Goal: Transaction & Acquisition: Purchase product/service

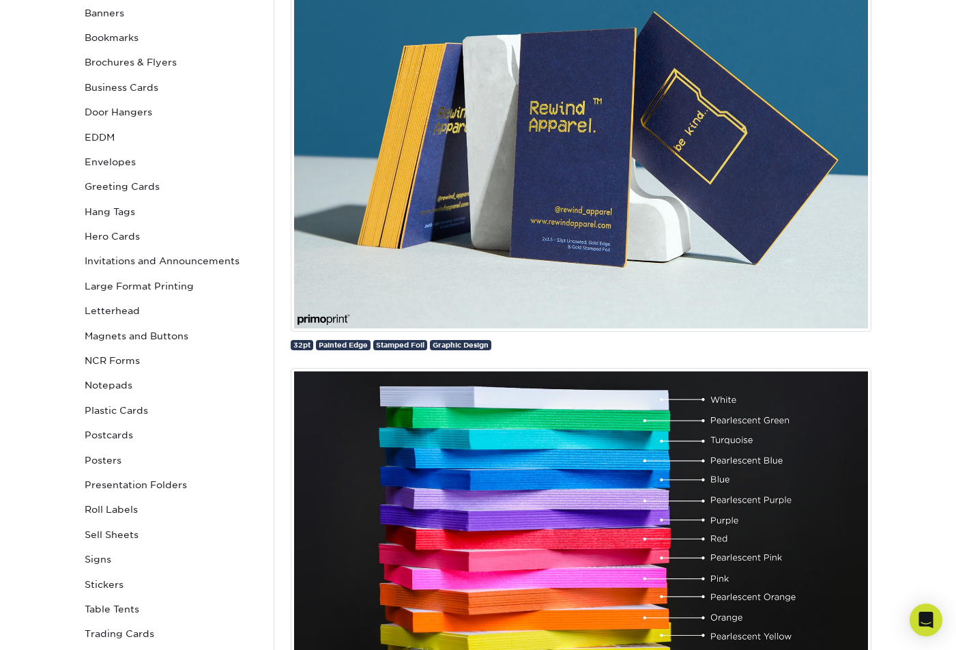
scroll to position [227, 0]
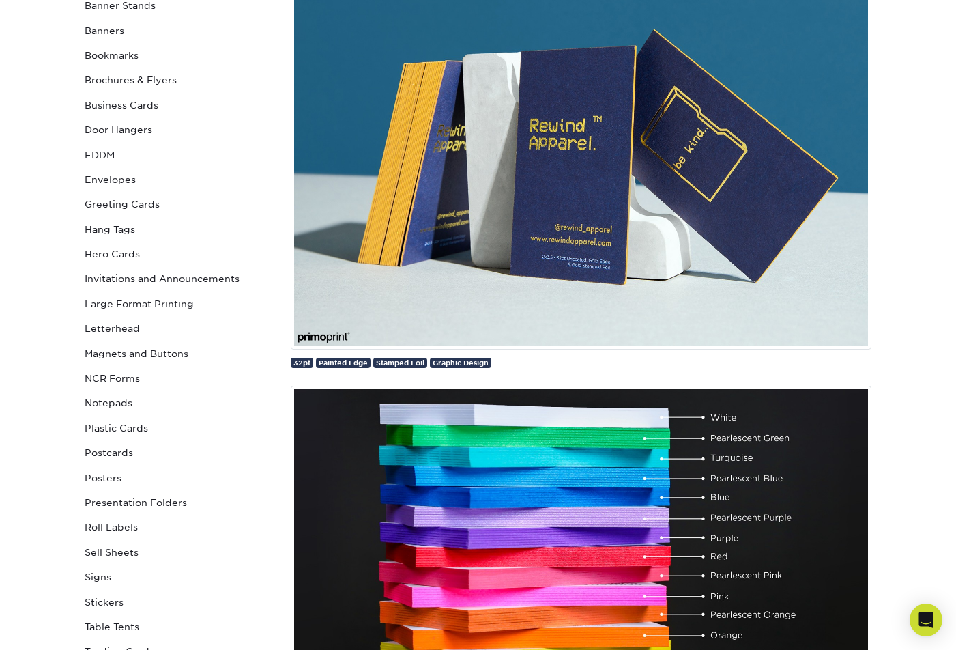
click at [390, 251] on img at bounding box center [581, 155] width 581 height 390
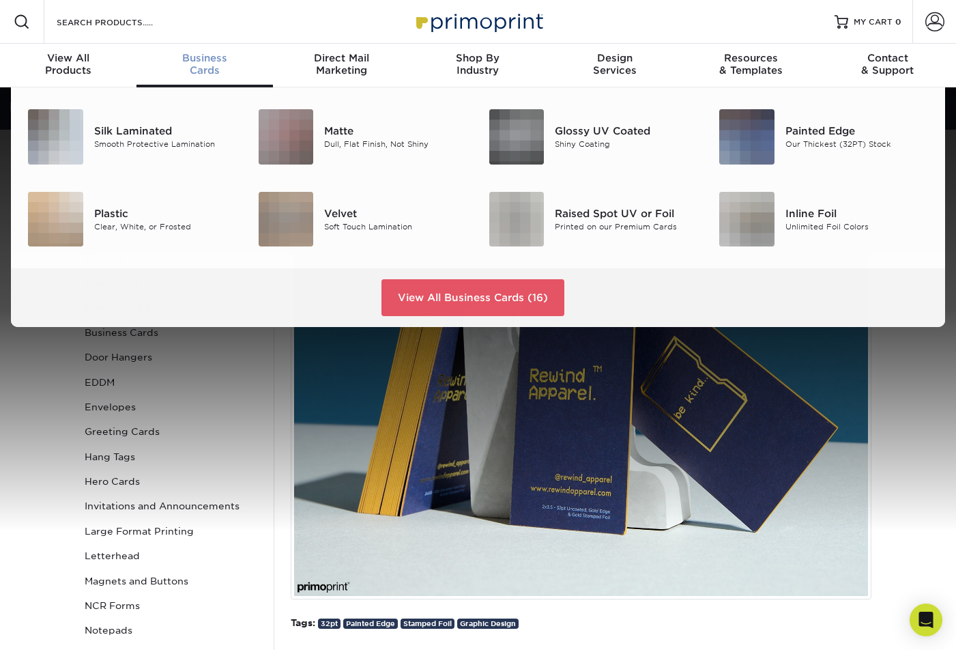
click at [201, 64] on div "Business Cards" at bounding box center [204, 64] width 136 height 25
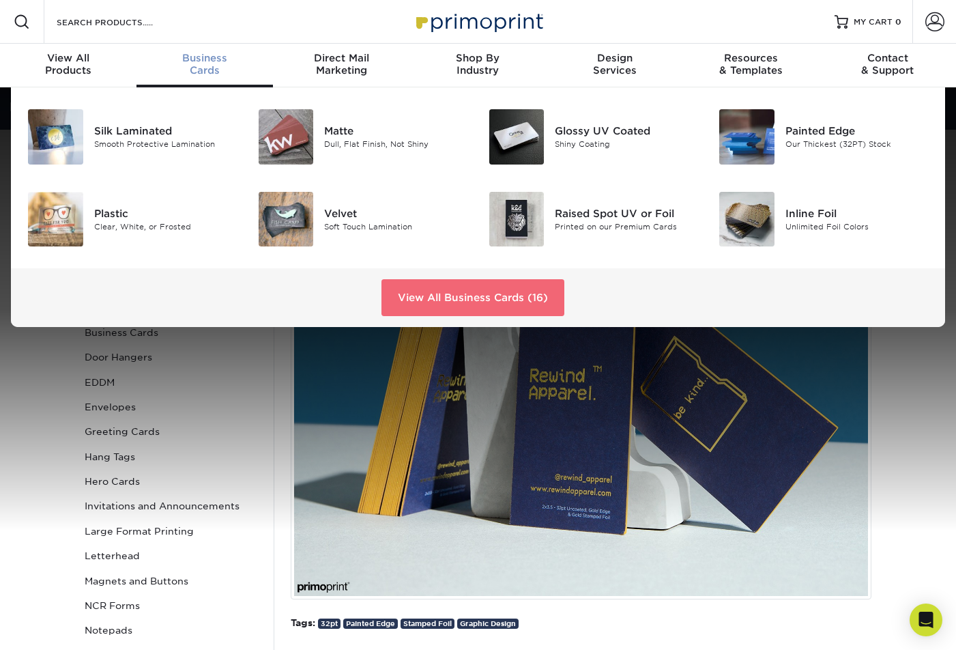
click at [473, 303] on link "View All Business Cards (16)" at bounding box center [472, 297] width 183 height 37
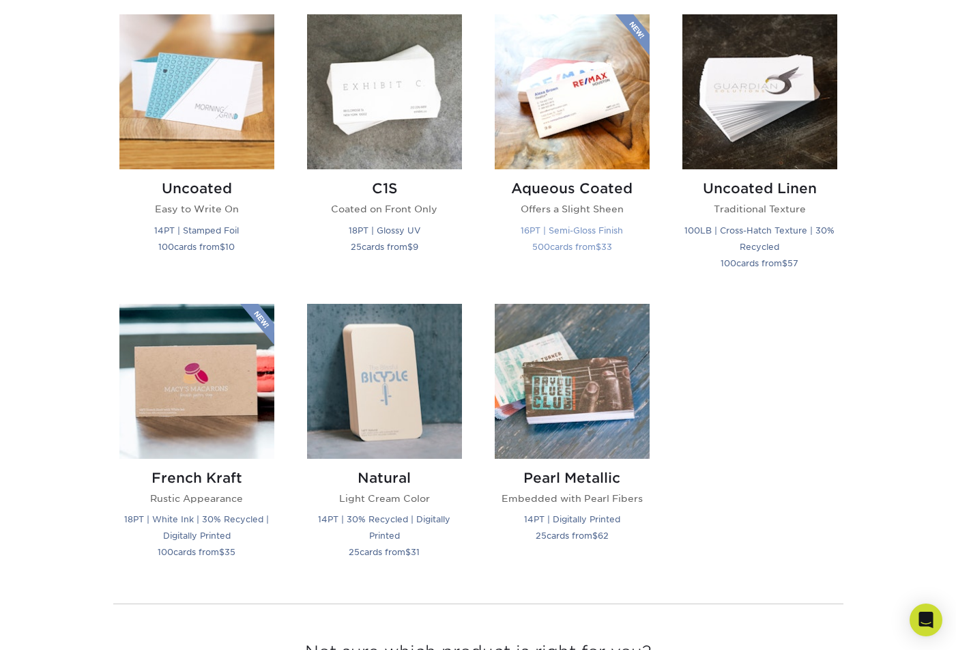
scroll to position [1024, 0]
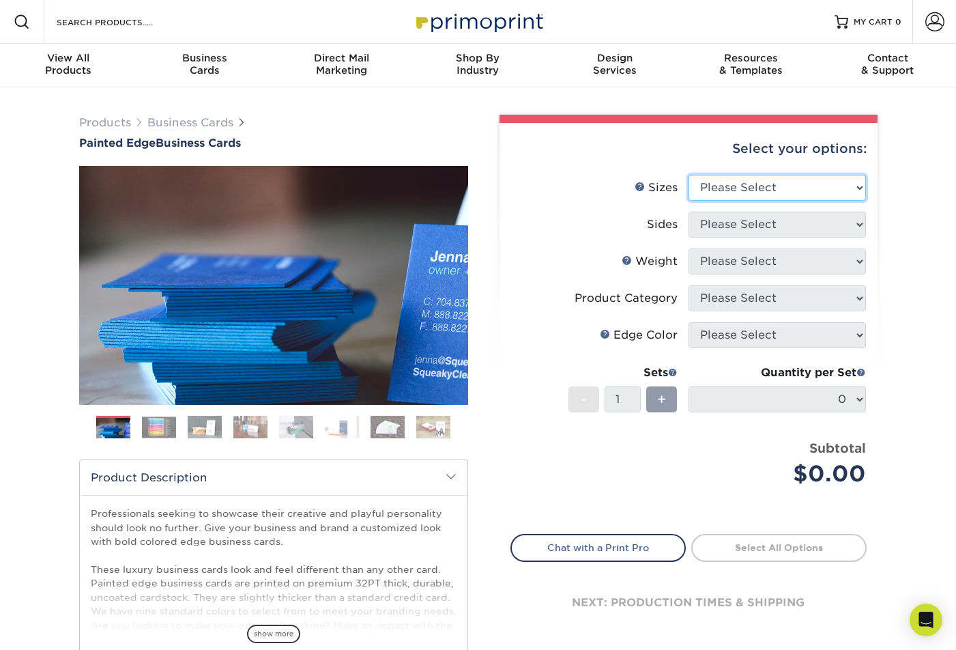
click at [738, 190] on select "Please Select 2" x 3.5" - Standard 2.125" x 3.375" - European 2.5" x 2.5" - Squ…" at bounding box center [777, 188] width 177 height 26
select select "2.00x3.50"
click at [689, 175] on select "Please Select 2" x 3.5" - Standard 2.125" x 3.375" - European 2.5" x 2.5" - Squ…" at bounding box center [777, 188] width 177 height 26
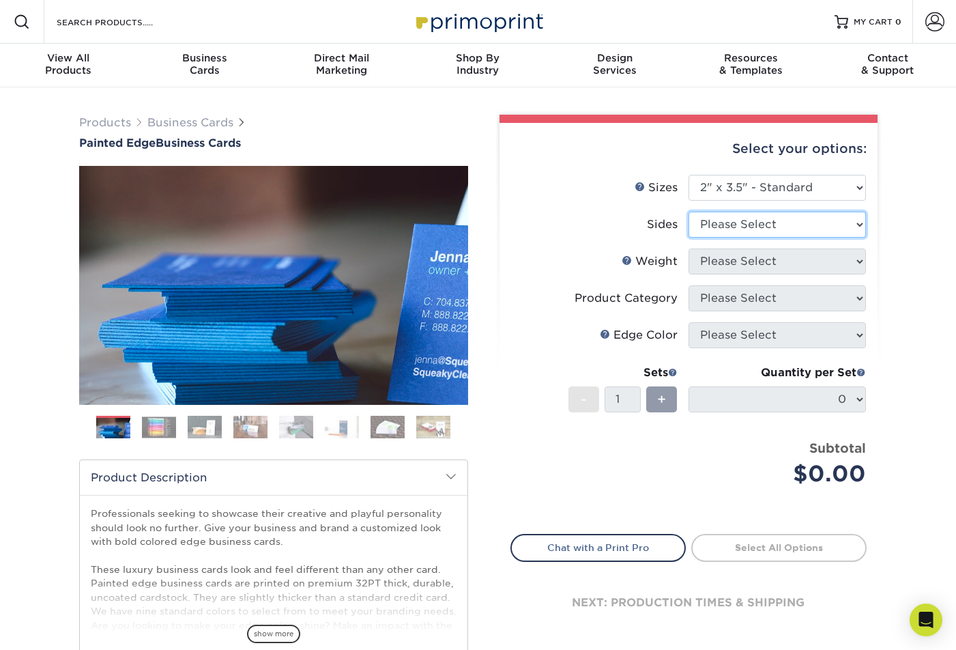
click at [757, 229] on select "Please Select Print Both Sides Print Front Only" at bounding box center [777, 225] width 177 height 26
select select "13abbda7-1d64-4f25-8bb2-c179b224825d"
click at [689, 212] on select "Please Select Print Both Sides Print Front Only" at bounding box center [777, 225] width 177 height 26
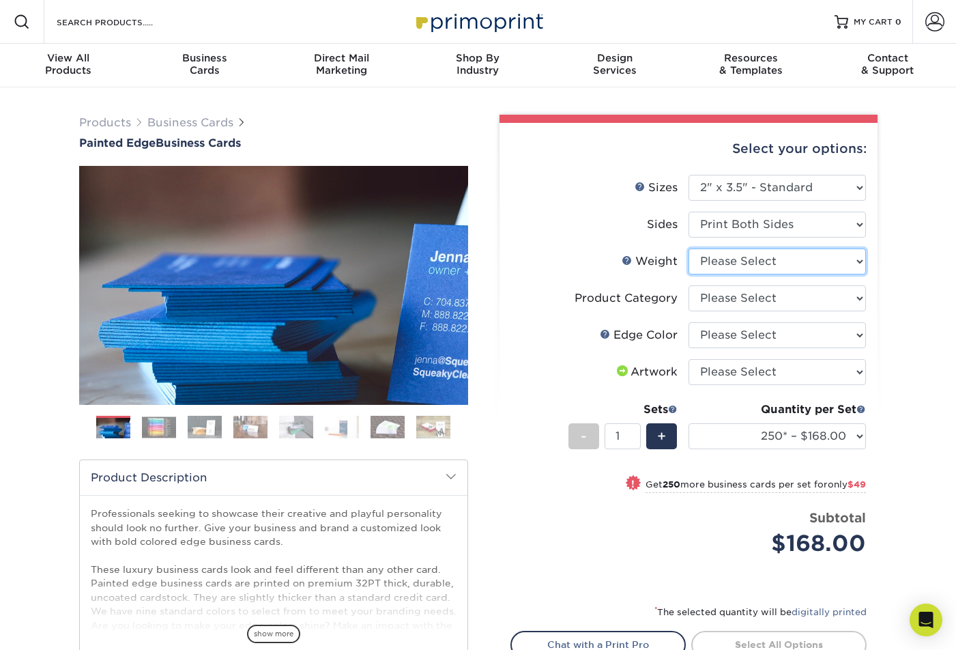
click at [800, 260] on select "Please Select 32PTUC" at bounding box center [777, 261] width 177 height 26
select select "32PTUC"
click at [689, 248] on select "Please Select 32PTUC" at bounding box center [777, 261] width 177 height 26
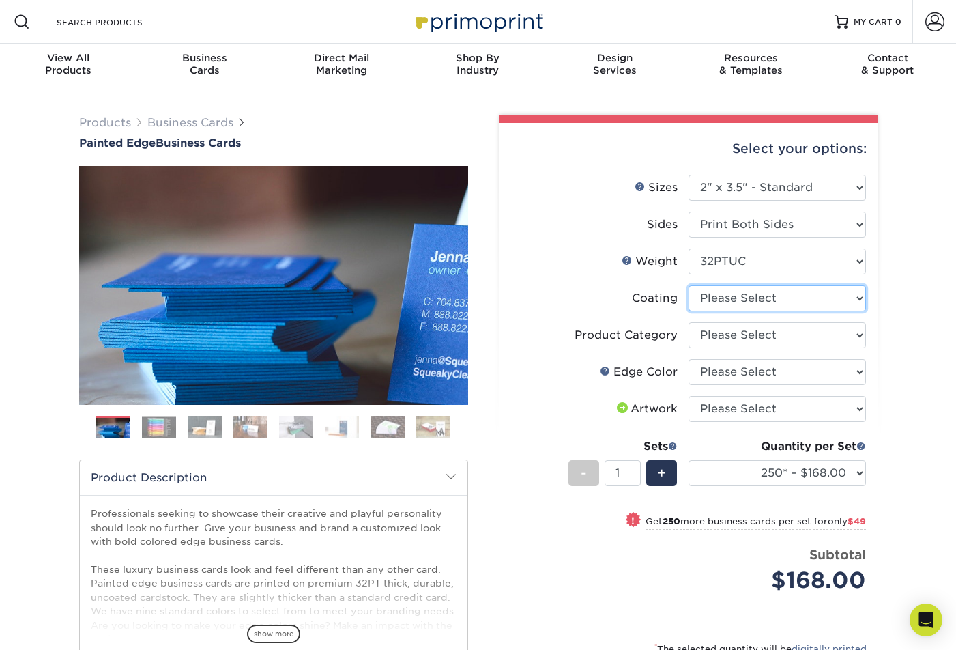
click at [768, 295] on select at bounding box center [777, 298] width 177 height 26
select select "3e7618de-abca-4bda-9f97-8b9129e913d8"
click at [689, 285] on select at bounding box center [777, 298] width 177 height 26
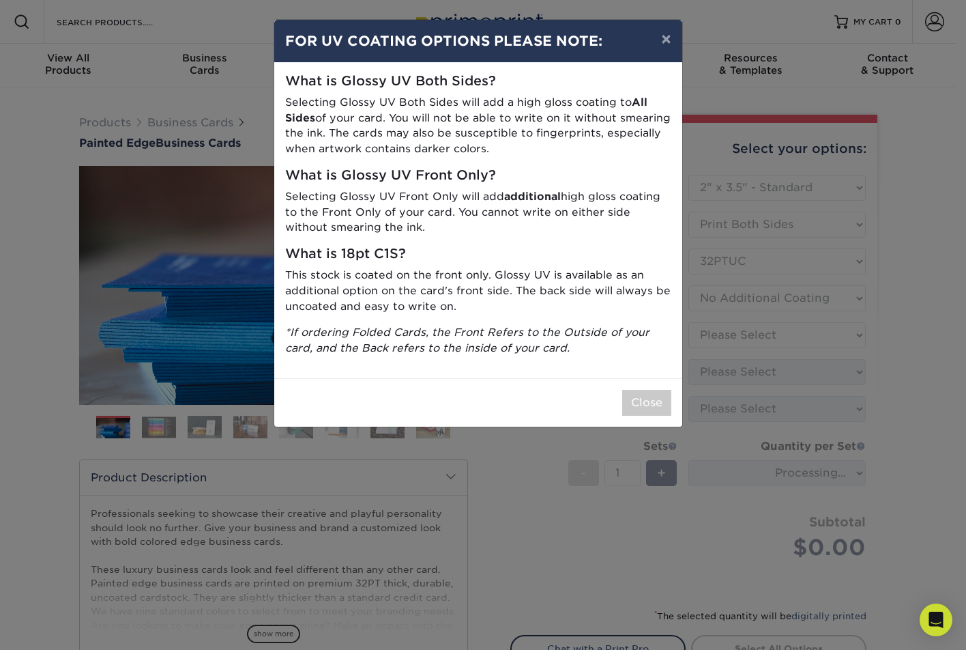
click at [755, 339] on div "× FOR UV COATING OPTIONS PLEASE NOTE: What is Glossy UV Both Sides? Selecting G…" at bounding box center [483, 325] width 966 height 650
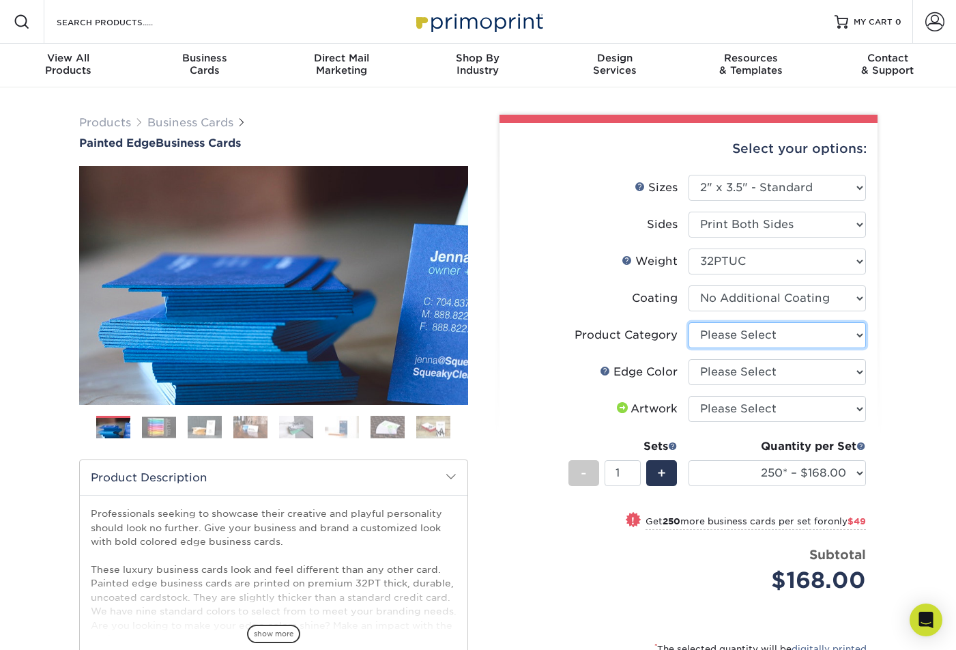
click at [739, 334] on select "Please Select Business Cards" at bounding box center [777, 335] width 177 height 26
select select "3b5148f1-0588-4f88-a218-97bcfdce65c1"
click at [689, 322] on select "Please Select Business Cards" at bounding box center [777, 335] width 177 height 26
click at [731, 375] on select "Please Select Charcoal Black Brown Blue Pearlescent Blue Pearlescent Gold Pearl…" at bounding box center [777, 372] width 177 height 26
click at [899, 342] on div "Products Business Cards Painted Edge Business Cards Previous Next" at bounding box center [478, 456] width 956 height 739
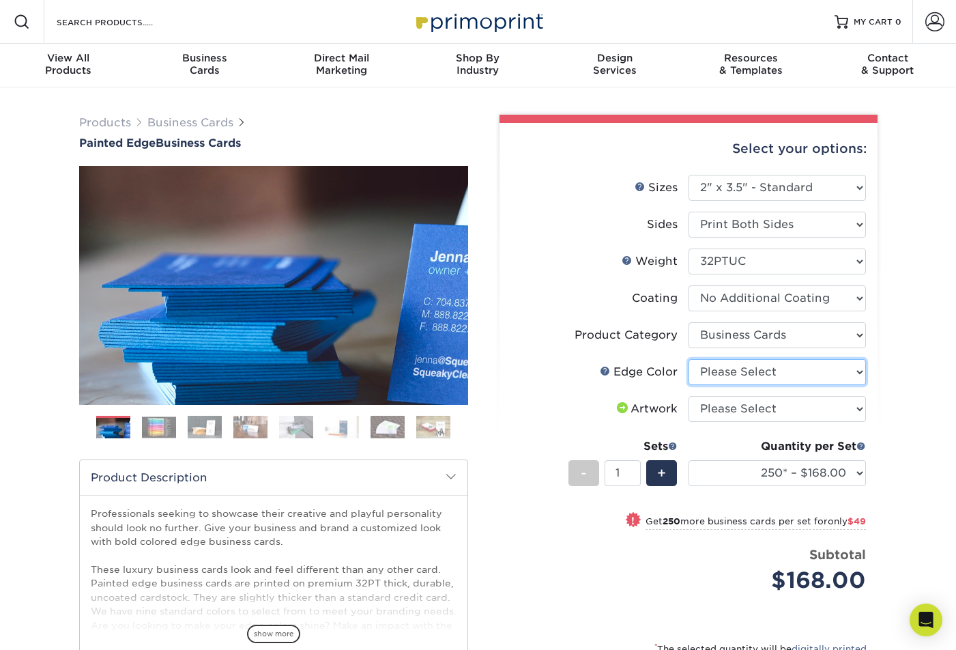
click at [766, 383] on select "Please Select Charcoal Black Brown Blue Pearlescent Blue Pearlescent Gold Pearl…" at bounding box center [777, 372] width 177 height 26
select select "1d2dc4a6-caa7-4e97-9ffb-823980241cde"
click at [689, 359] on select "Please Select Charcoal Black Brown Blue Pearlescent Blue Pearlescent Gold Pearl…" at bounding box center [777, 372] width 177 height 26
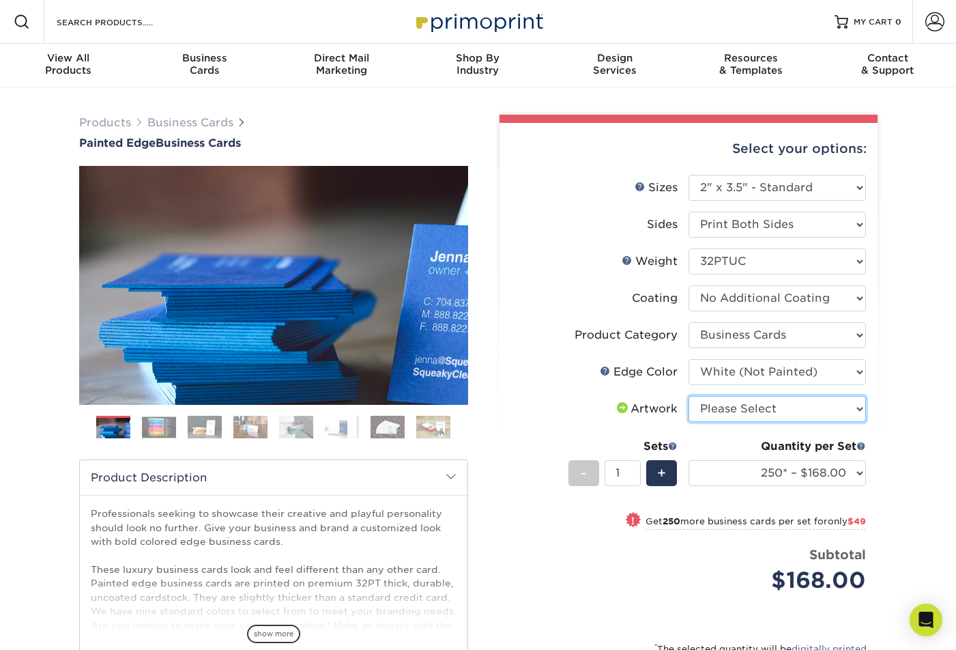
click at [785, 405] on select "Please Select I will upload files I need a design - $100" at bounding box center [777, 409] width 177 height 26
select select "upload"
click at [689, 396] on select "Please Select I will upload files I need a design - $100" at bounding box center [777, 409] width 177 height 26
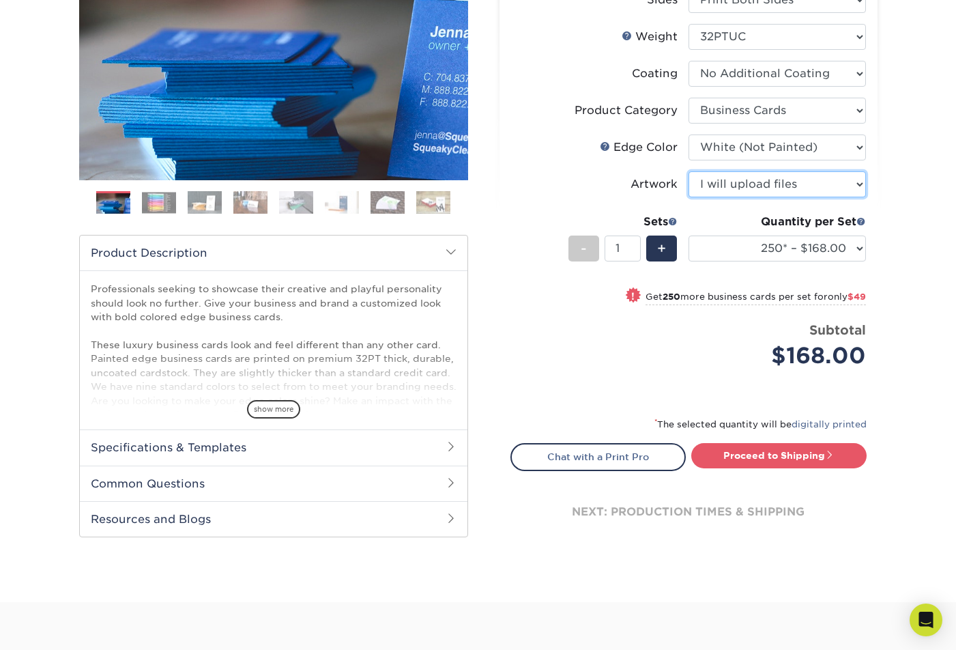
scroll to position [227, 0]
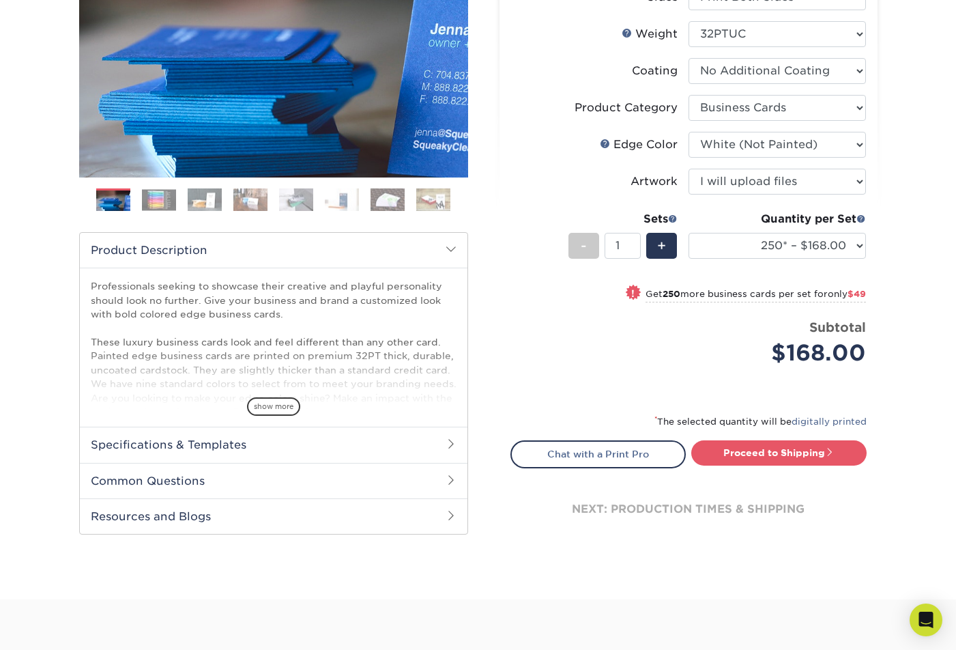
click at [300, 450] on h2 "Specifications & Templates" at bounding box center [274, 444] width 388 height 35
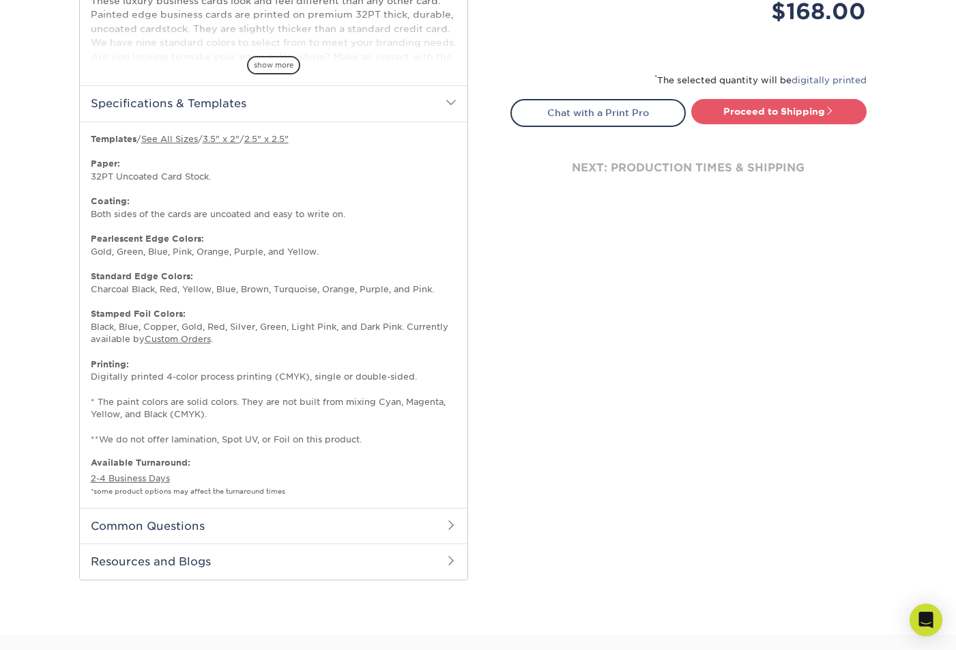
scroll to position [682, 0]
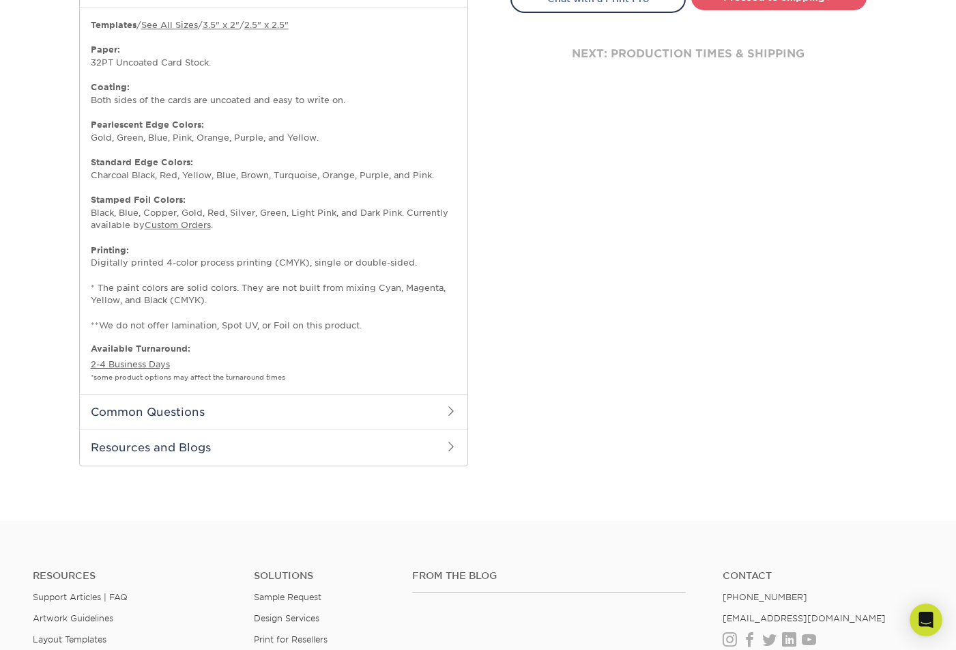
click at [424, 418] on h2 "Common Questions" at bounding box center [274, 411] width 388 height 35
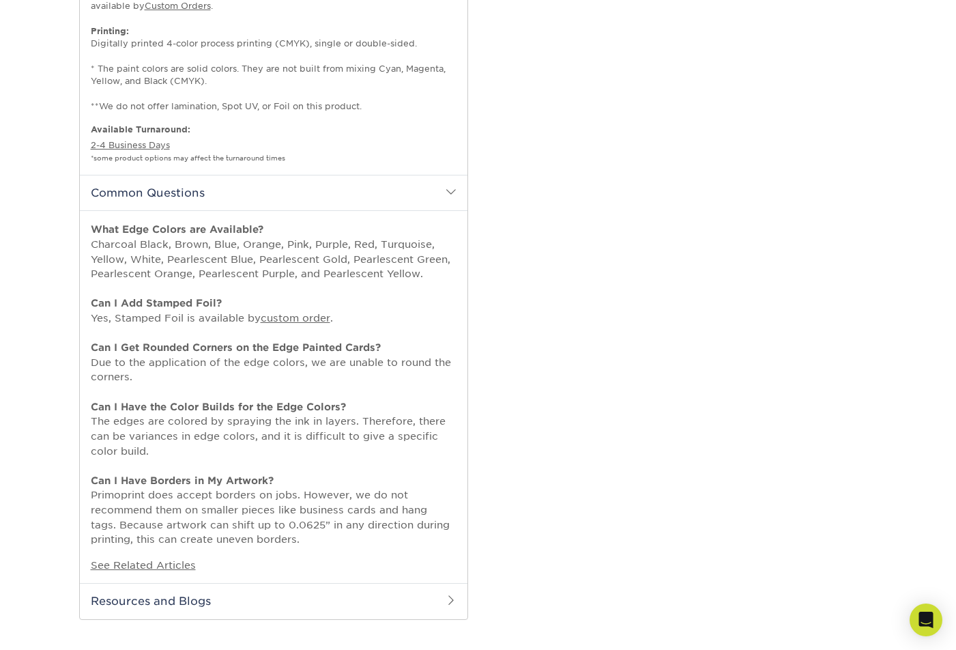
scroll to position [910, 0]
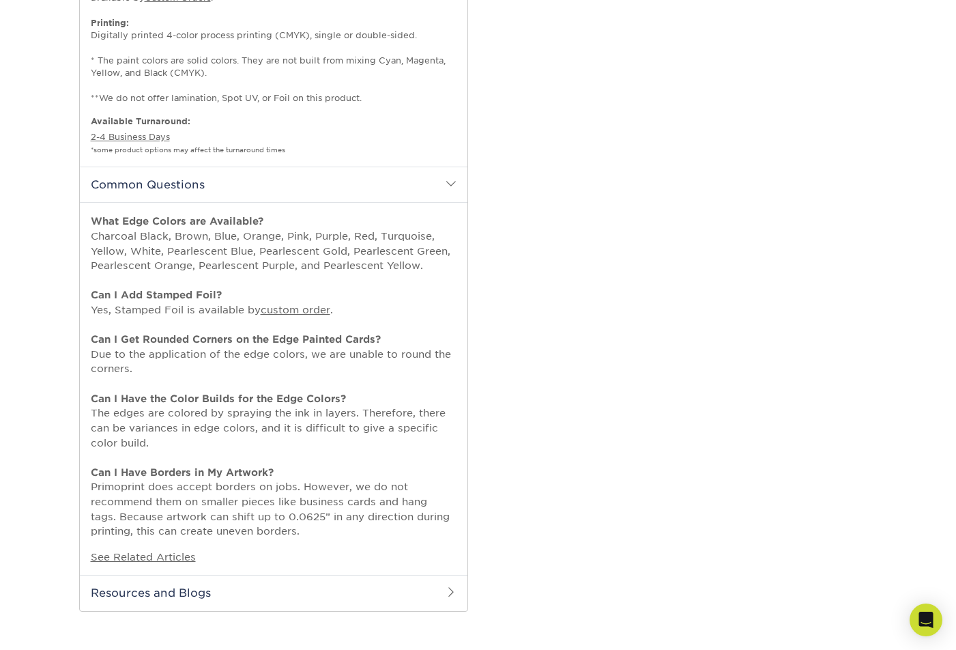
drag, startPoint x: 424, startPoint y: 418, endPoint x: 517, endPoint y: 470, distance: 106.7
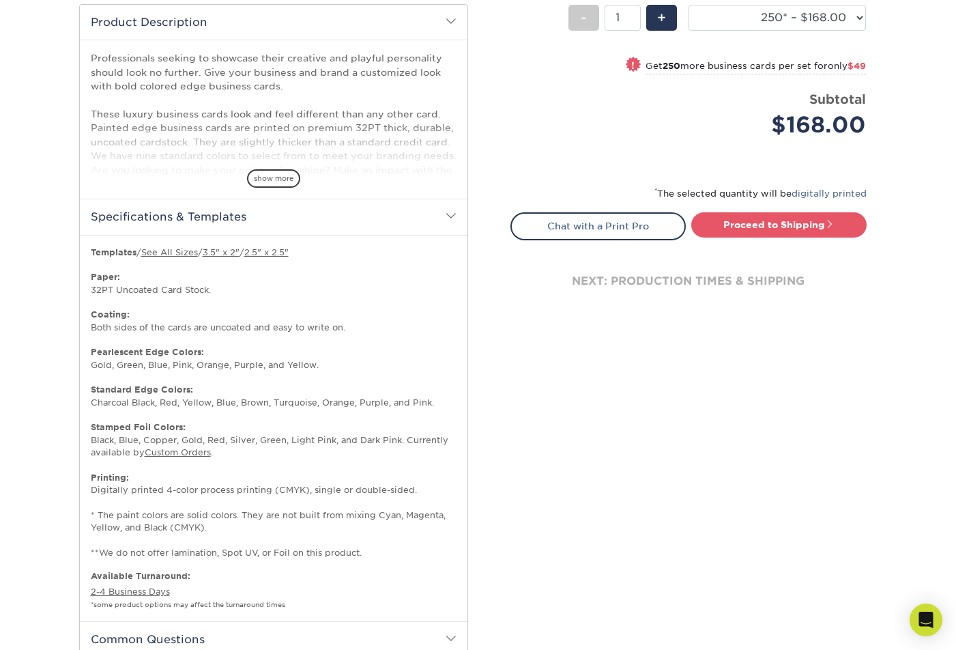
scroll to position [341, 0]
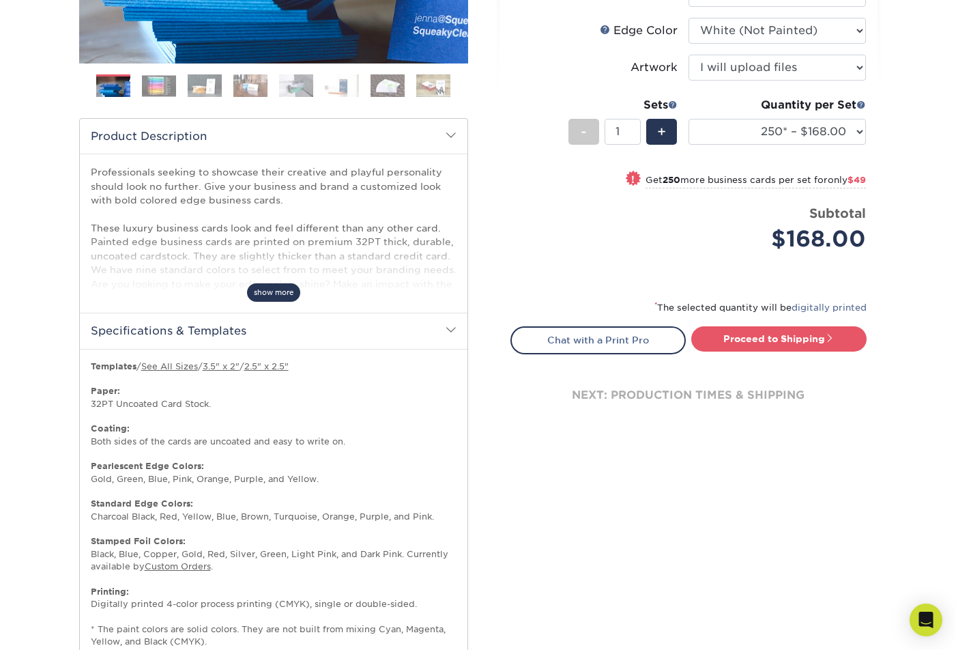
click at [274, 293] on span "show more" at bounding box center [273, 292] width 53 height 18
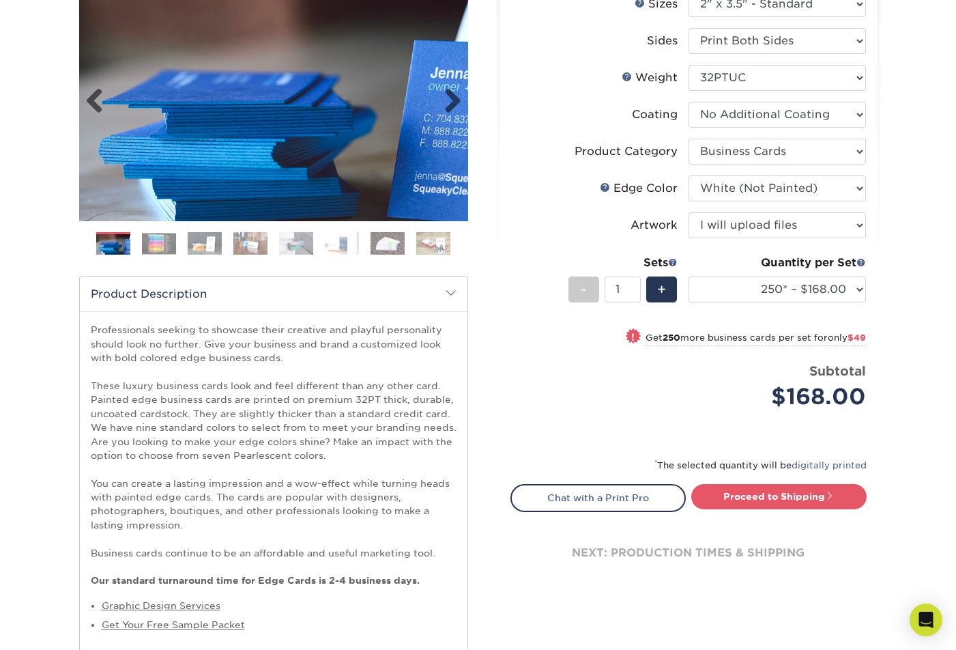
scroll to position [114, 0]
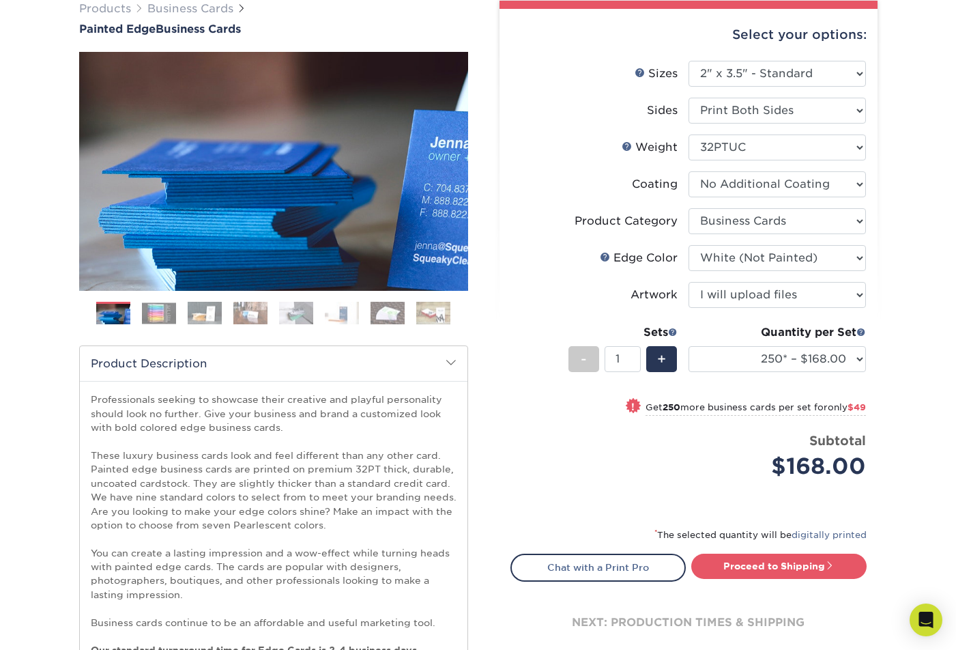
click at [164, 310] on img at bounding box center [159, 312] width 34 height 21
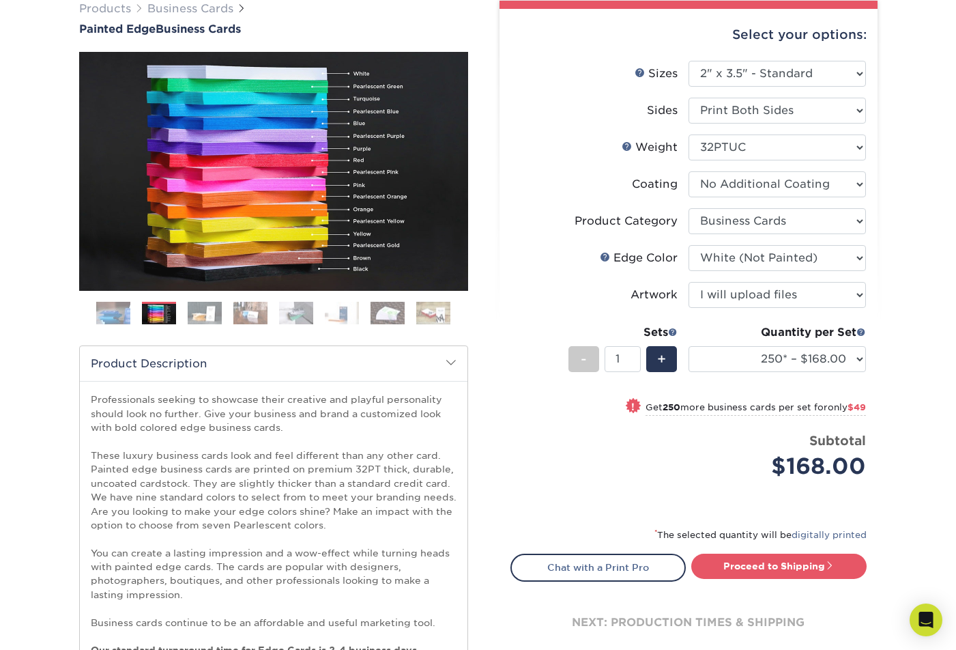
click at [202, 310] on img at bounding box center [205, 313] width 34 height 24
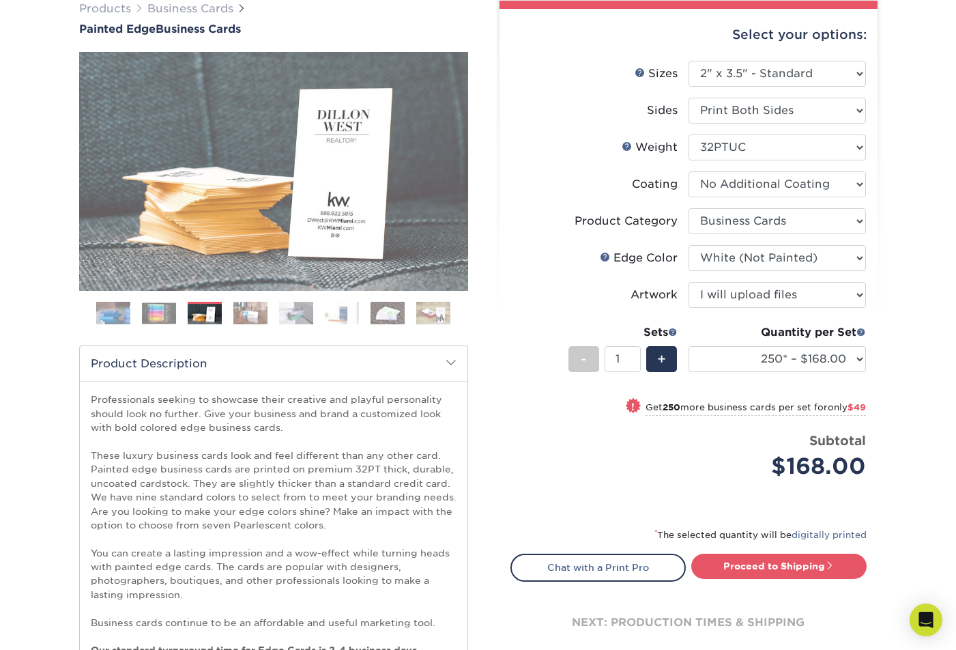
click at [240, 313] on img at bounding box center [250, 313] width 34 height 24
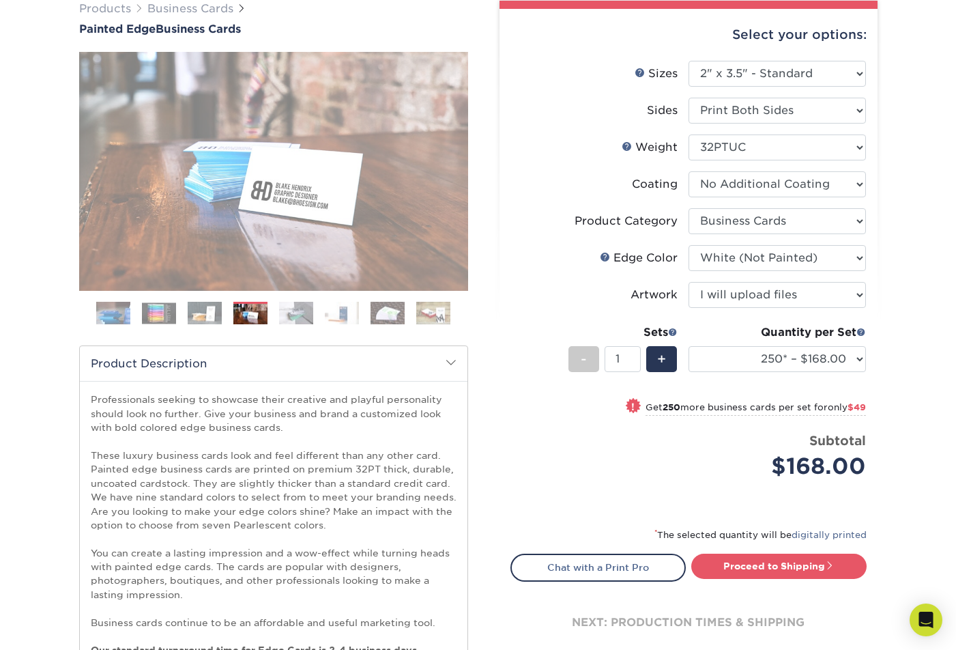
click at [289, 313] on img at bounding box center [296, 313] width 34 height 24
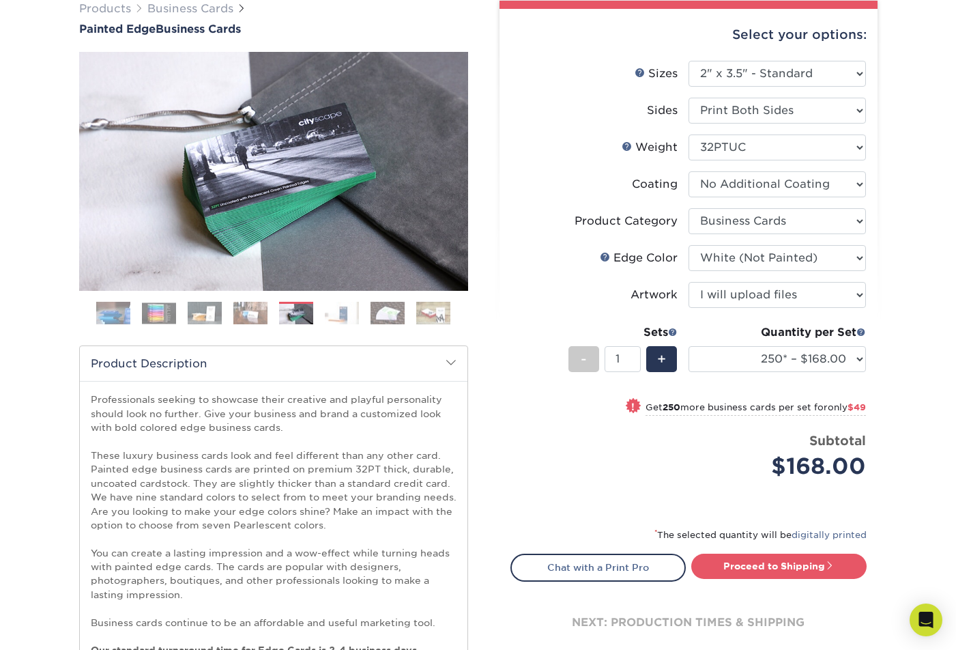
click at [255, 313] on img at bounding box center [250, 313] width 34 height 24
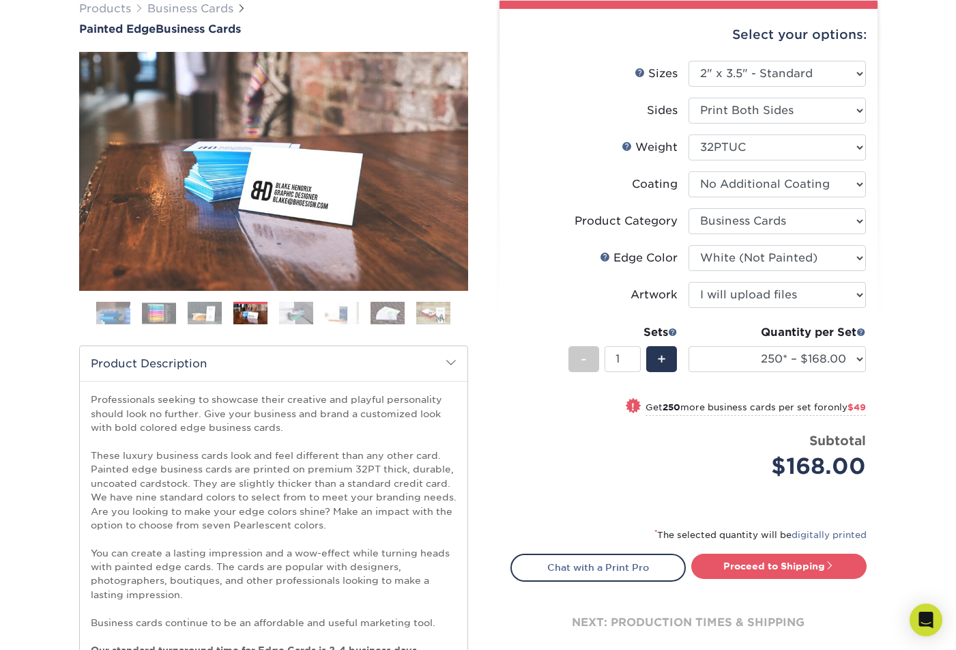
click at [422, 314] on img at bounding box center [433, 313] width 34 height 24
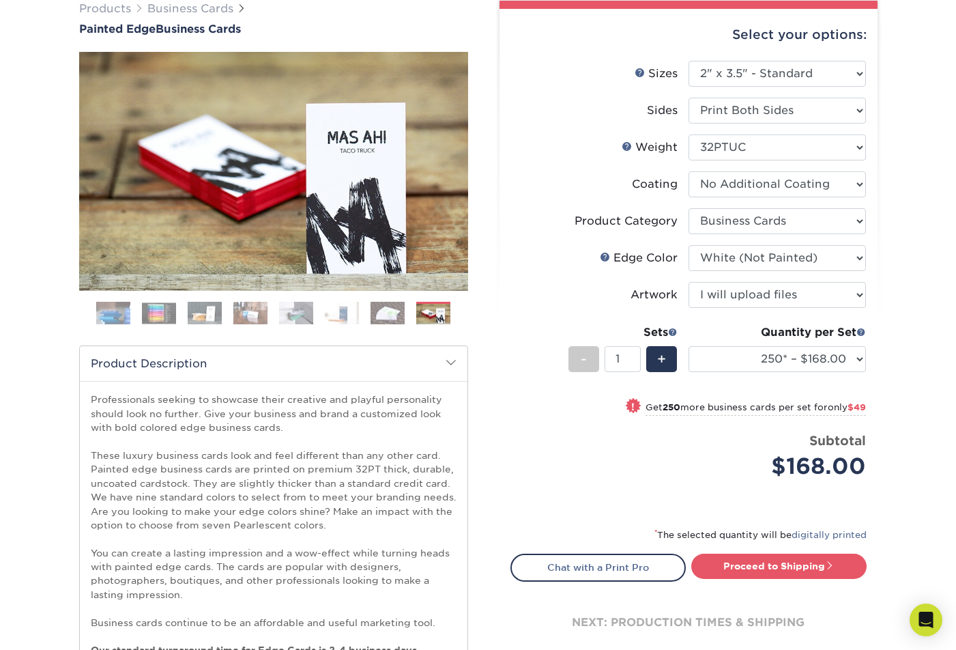
click at [463, 315] on ol at bounding box center [273, 318] width 389 height 33
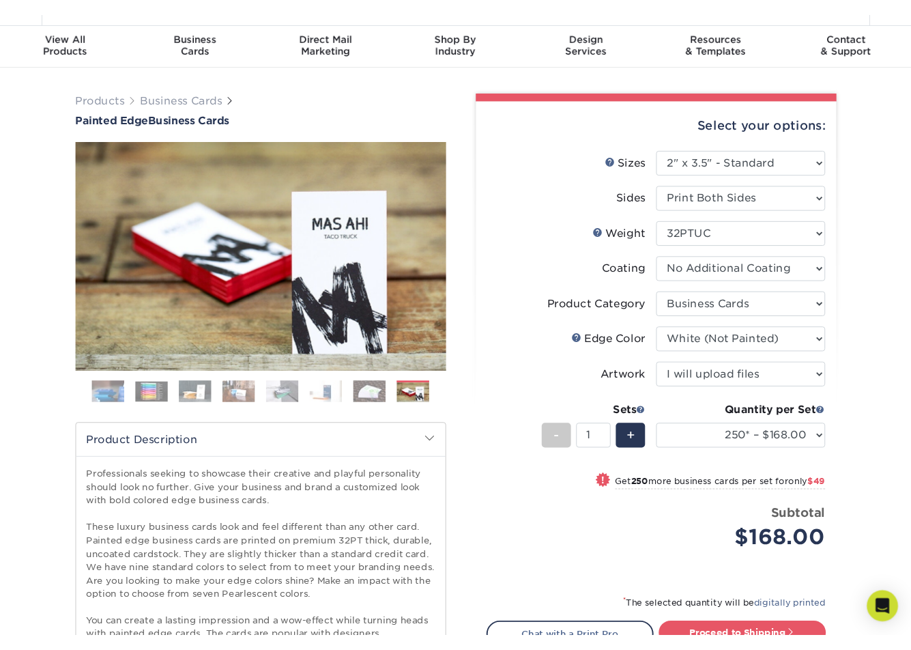
scroll to position [0, 0]
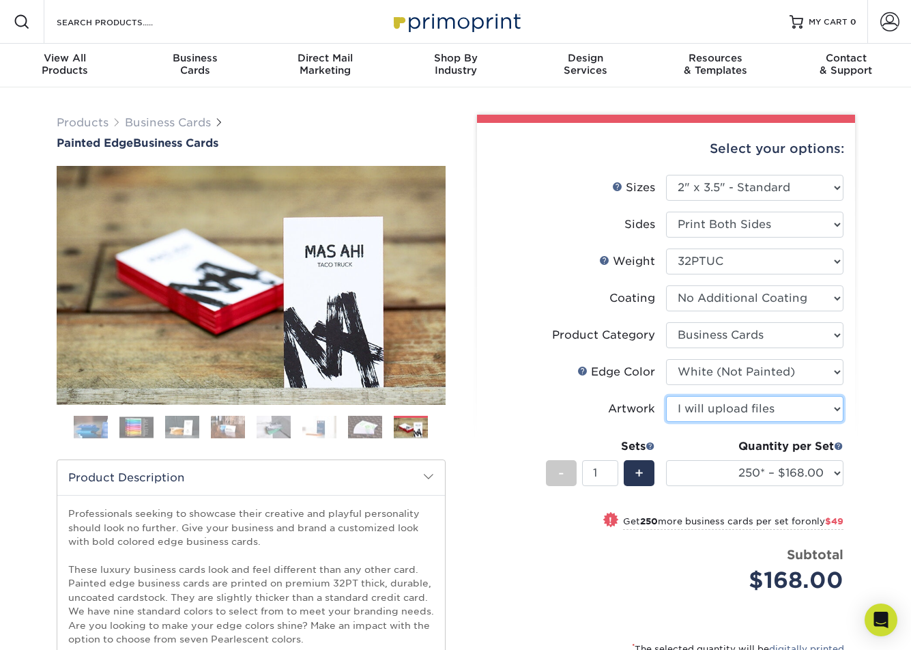
click at [721, 403] on select "Please Select I will upload files I need a design - $100" at bounding box center [754, 409] width 177 height 26
click at [666, 396] on select "Please Select I will upload files I need a design - $100" at bounding box center [754, 409] width 177 height 26
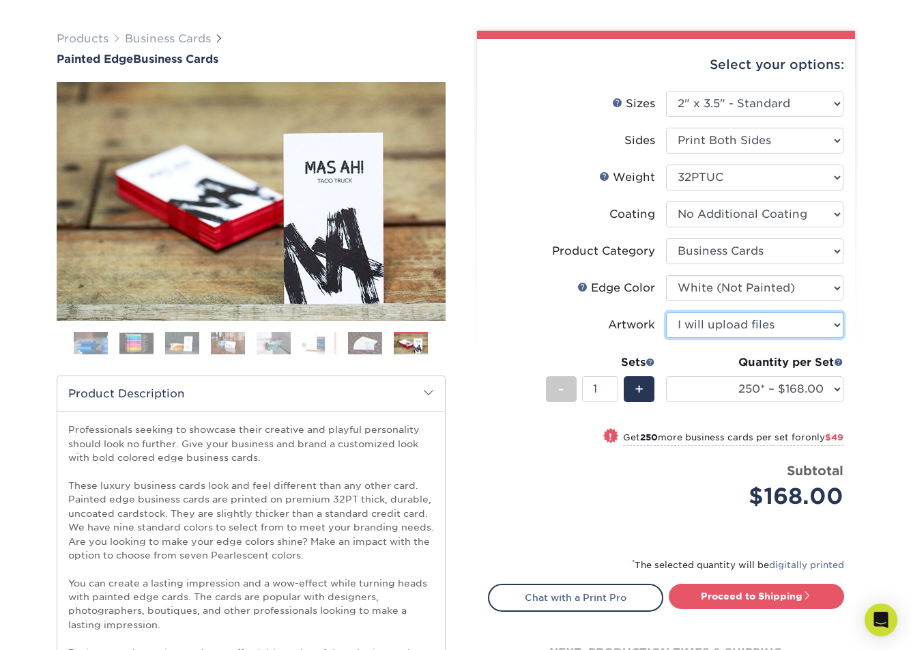
scroll to position [114, 0]
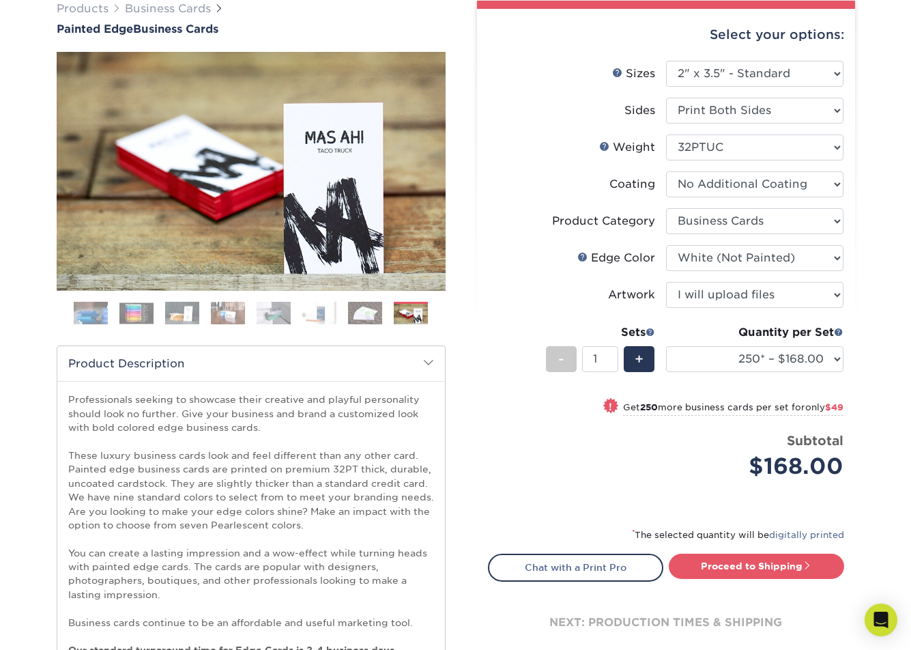
click at [239, 317] on img at bounding box center [228, 313] width 34 height 24
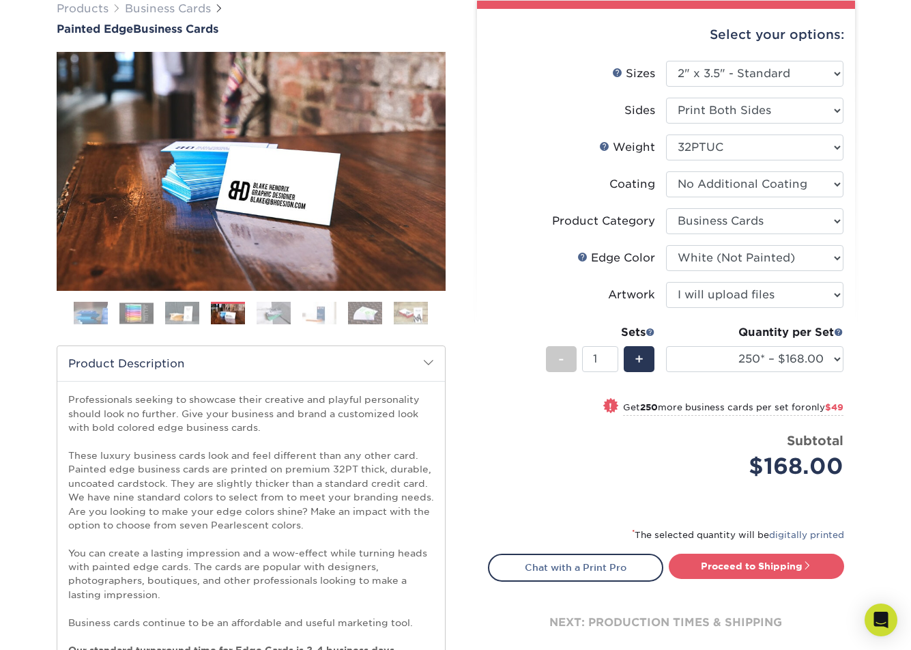
click at [271, 315] on img at bounding box center [274, 313] width 34 height 24
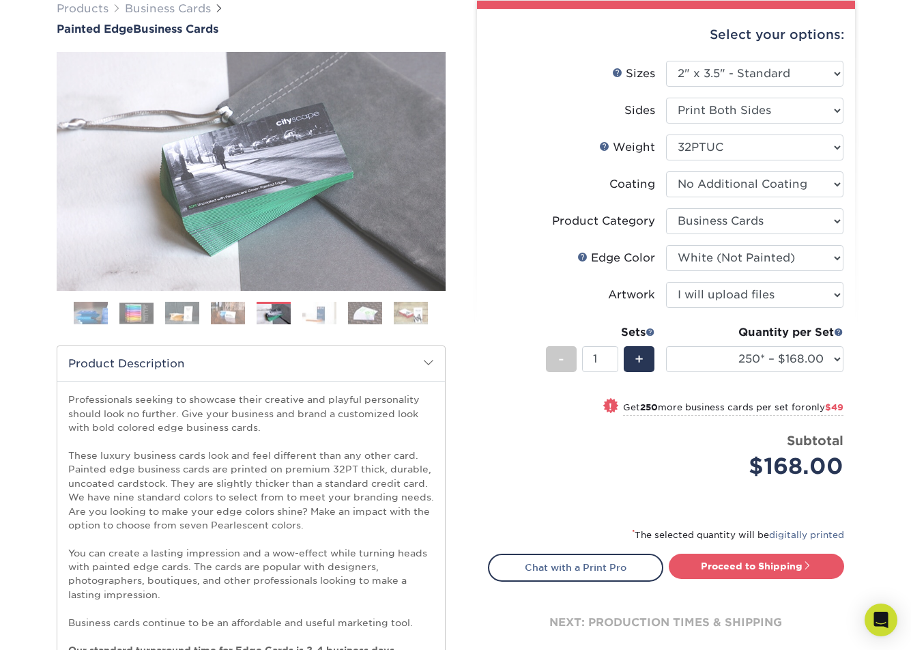
click at [316, 310] on img at bounding box center [319, 313] width 34 height 24
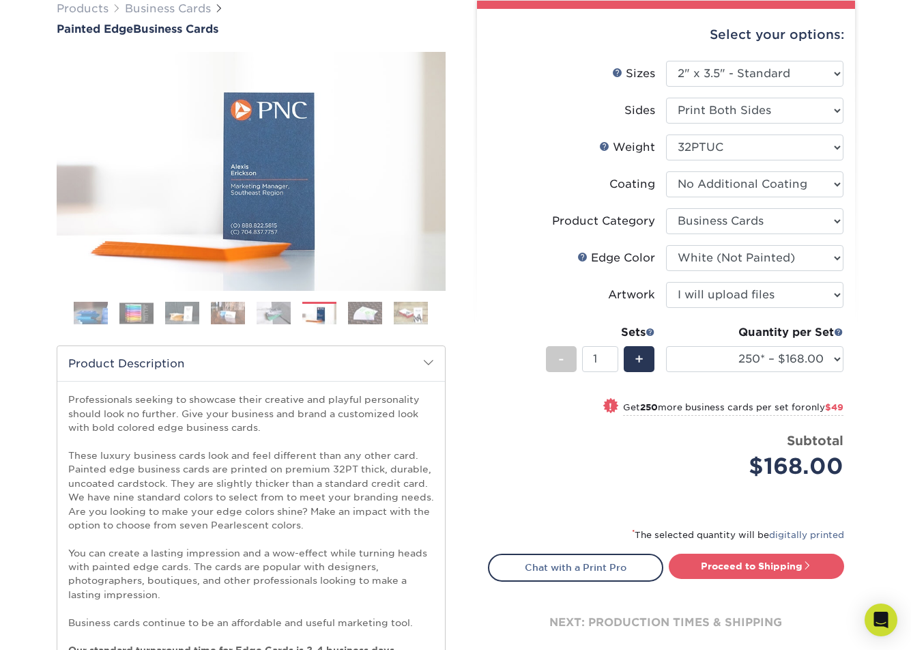
click at [361, 313] on img at bounding box center [365, 313] width 34 height 24
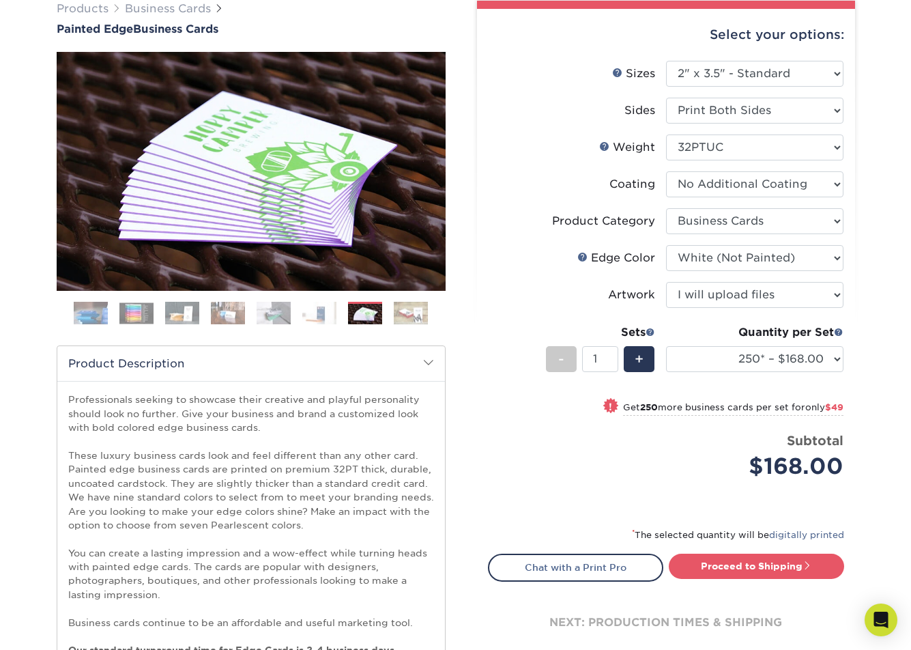
click at [326, 315] on img at bounding box center [319, 313] width 34 height 24
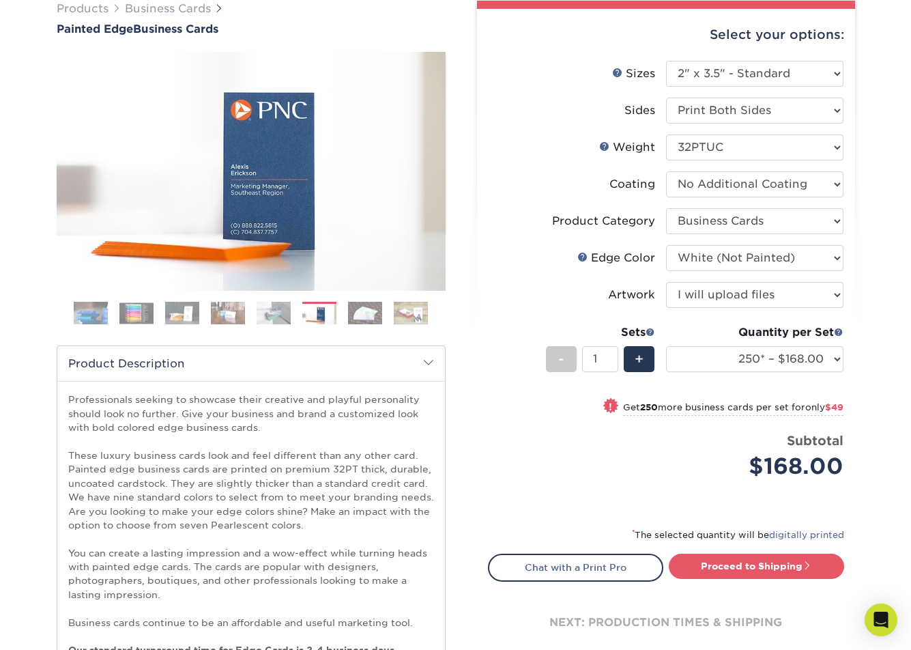
click at [414, 317] on img at bounding box center [411, 313] width 34 height 24
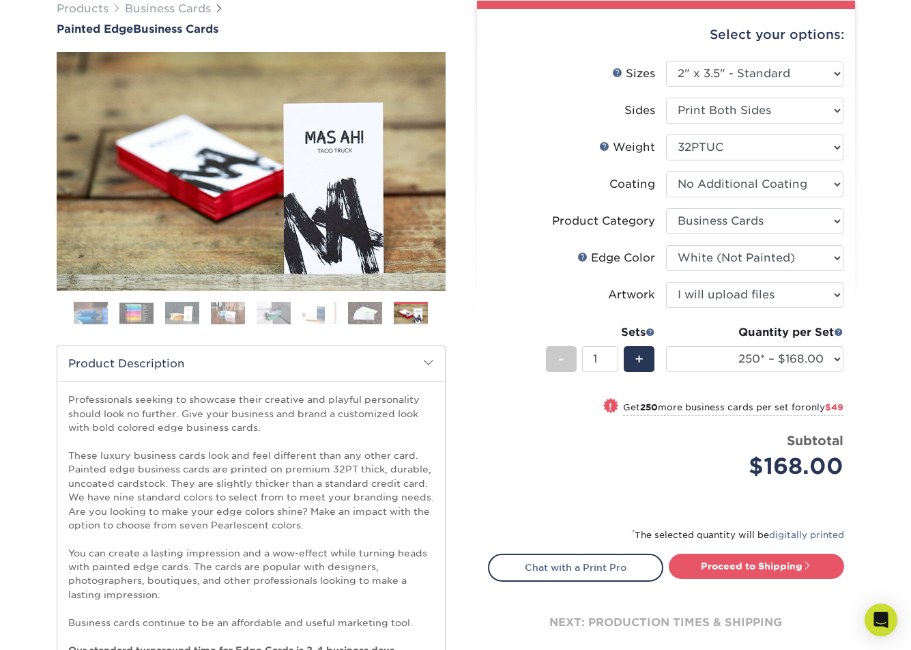
click at [329, 311] on img at bounding box center [319, 313] width 34 height 24
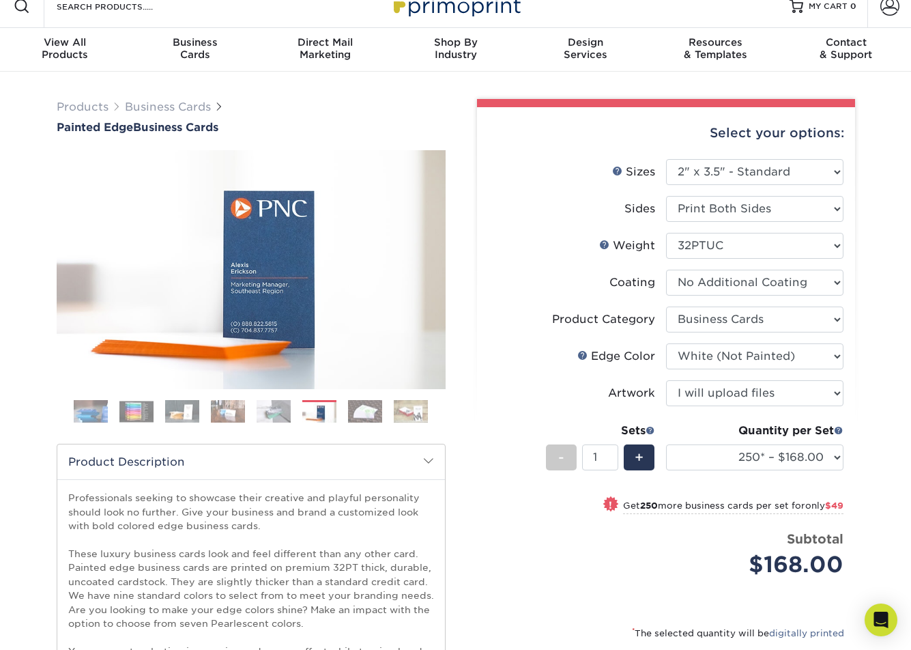
scroll to position [0, 0]
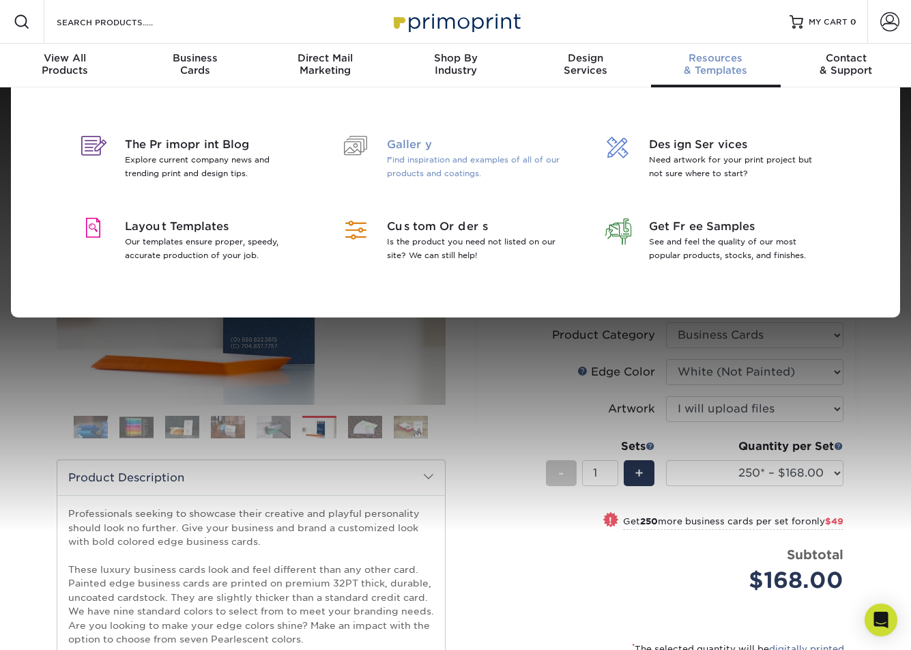
drag, startPoint x: 718, startPoint y: 67, endPoint x: 418, endPoint y: 145, distance: 310.2
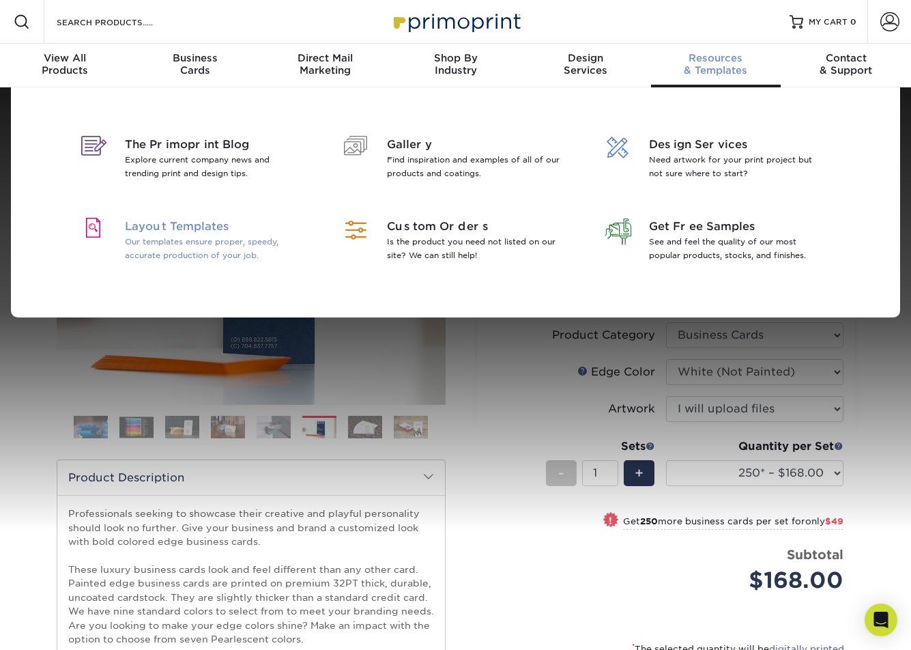
click at [182, 246] on p "Our templates ensure proper, speedy, accurate production of your job." at bounding box center [213, 248] width 177 height 27
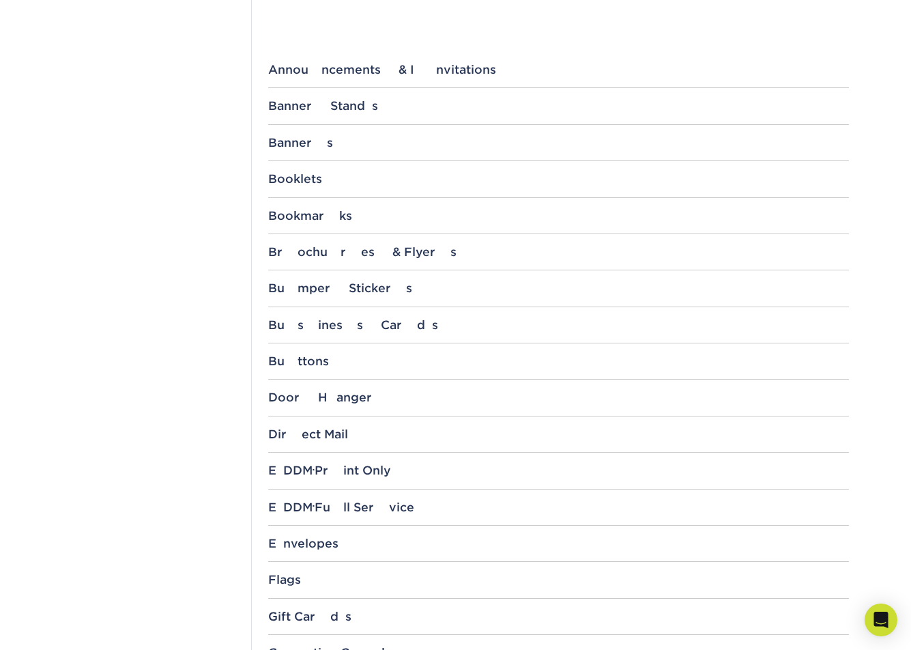
scroll to position [568, 0]
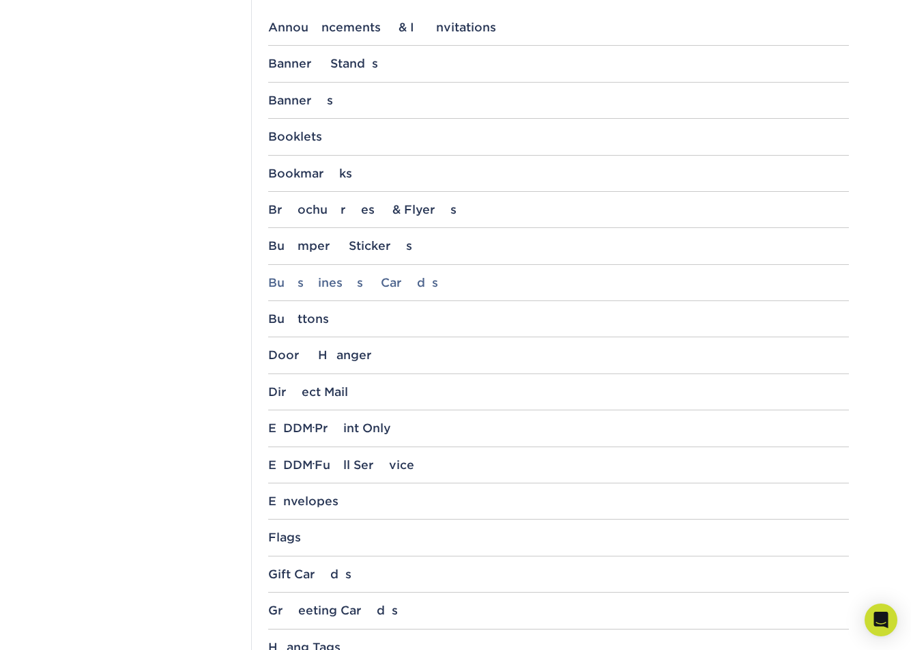
click at [336, 276] on div "Business Cards" at bounding box center [558, 283] width 581 height 14
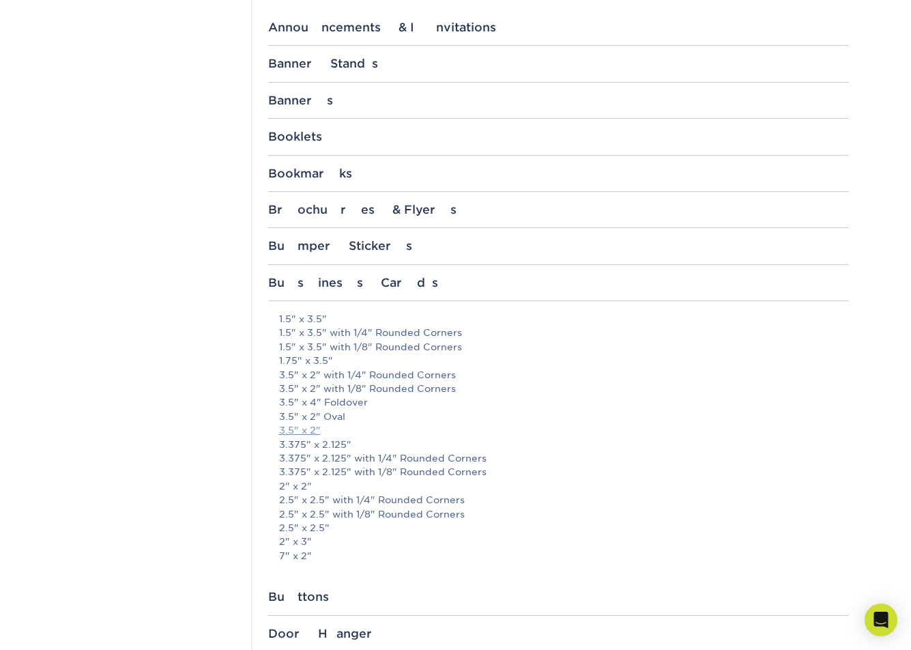
click at [302, 427] on link "3.5" x 2"" at bounding box center [300, 429] width 42 height 11
click at [159, 74] on div "Templates Contact Custom Orders Sample Request Inspiration Gallery Quality Assu…" at bounding box center [148, 576] width 205 height 1996
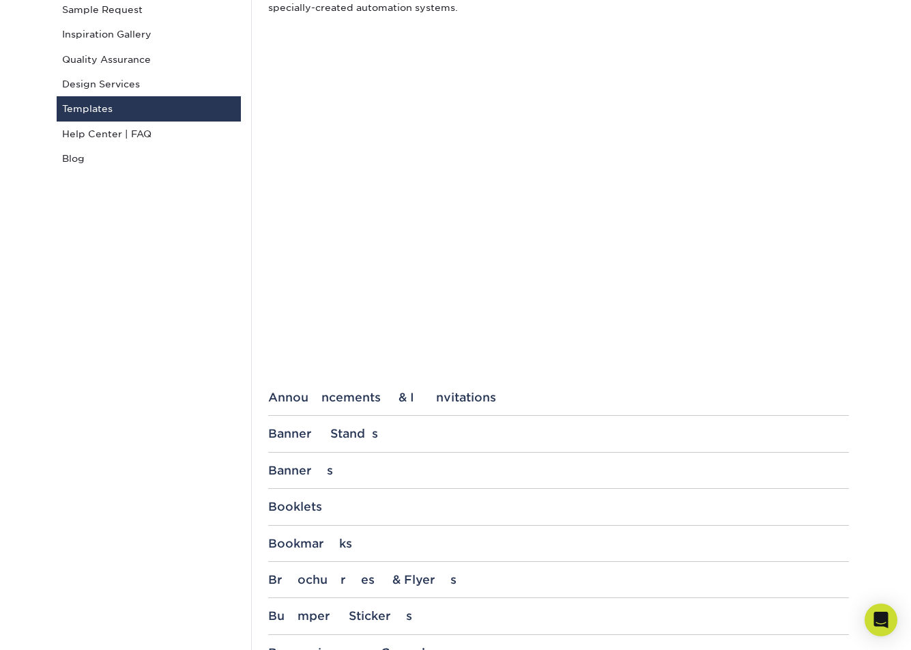
scroll to position [0, 0]
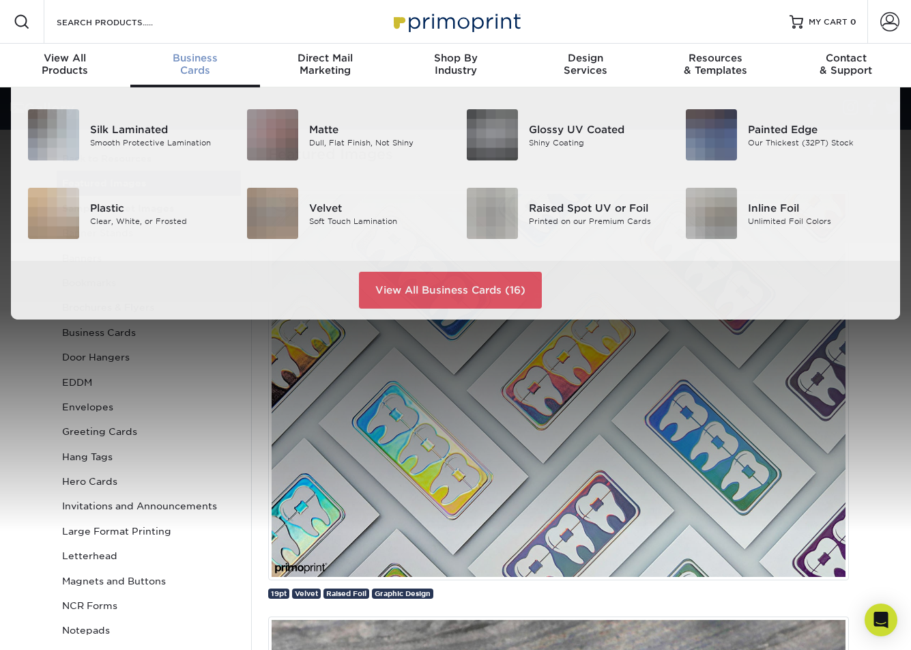
click at [186, 68] on div "Business Cards" at bounding box center [195, 64] width 130 height 25
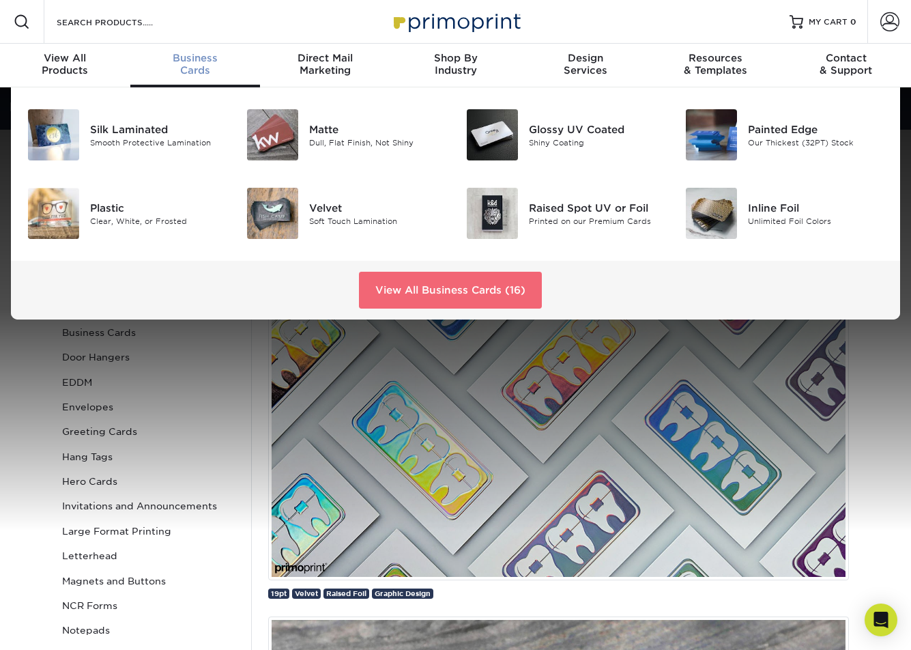
click at [440, 288] on link "View All Business Cards (16)" at bounding box center [450, 290] width 183 height 37
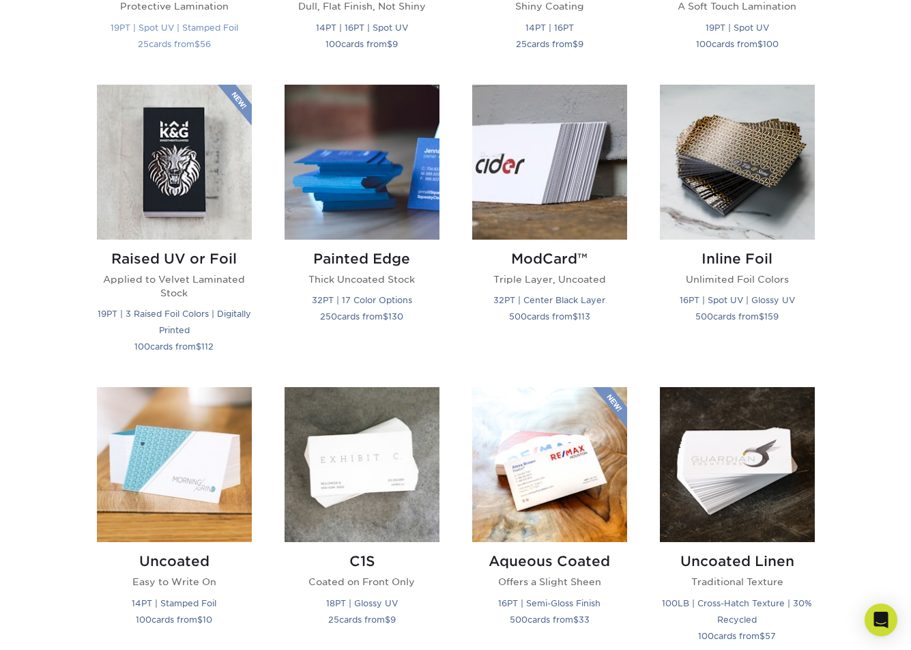
scroll to position [910, 0]
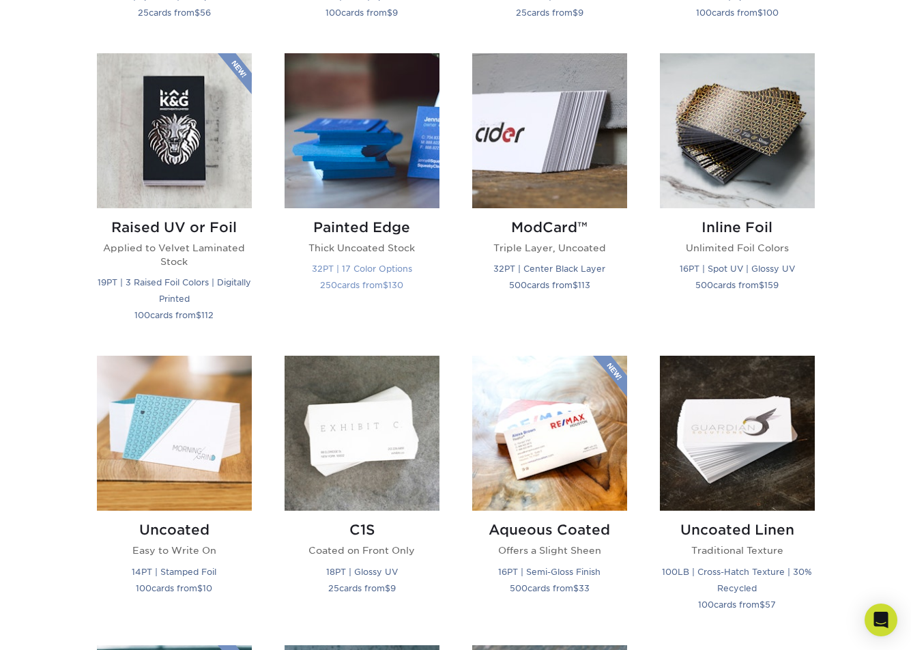
click at [358, 229] on h2 "Painted Edge" at bounding box center [362, 227] width 155 height 16
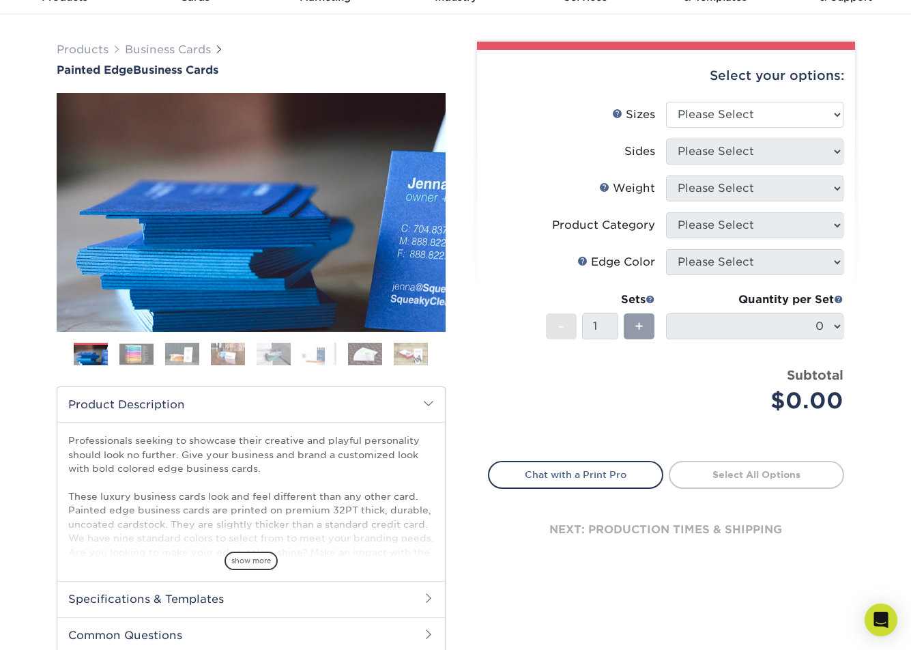
scroll to position [227, 0]
